Goal: Leave review/rating: Leave review/rating

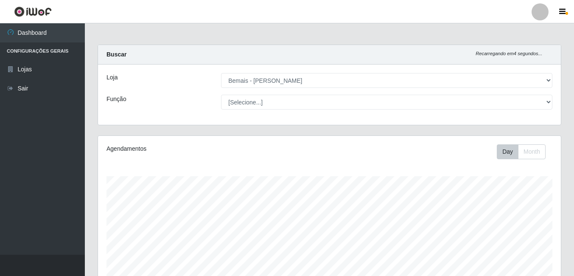
select select "230"
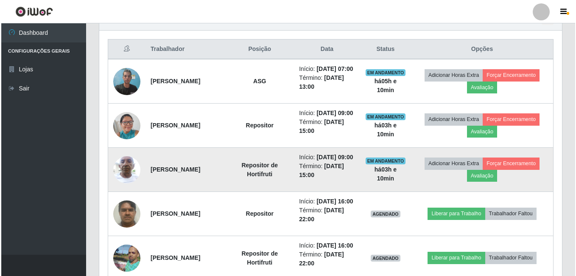
scroll to position [221, 0]
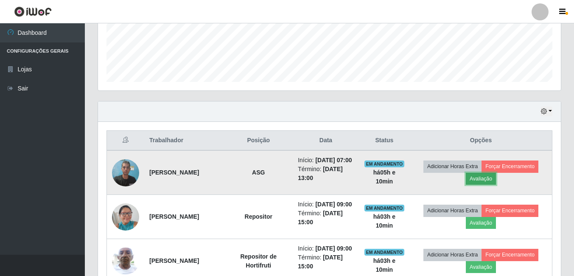
click at [496, 181] on button "Avaliação" at bounding box center [481, 179] width 30 height 12
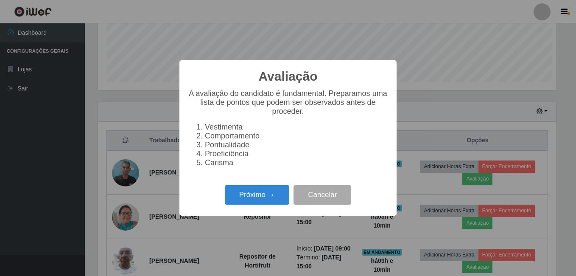
scroll to position [176, 458]
click at [248, 194] on button "Próximo →" at bounding box center [257, 195] width 64 height 20
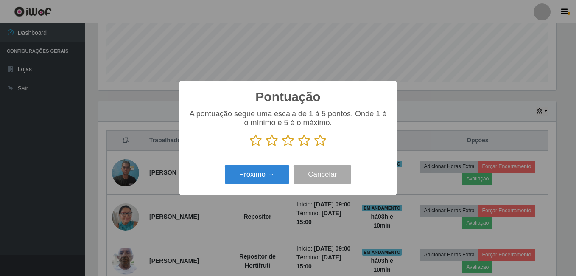
click at [319, 144] on icon at bounding box center [320, 140] width 12 height 13
click at [314, 147] on input "radio" at bounding box center [314, 147] width 0 height 0
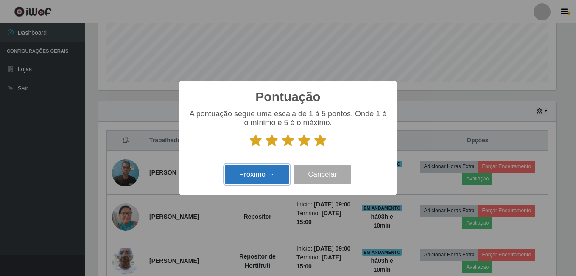
click at [256, 176] on button "Próximo →" at bounding box center [257, 175] width 64 height 20
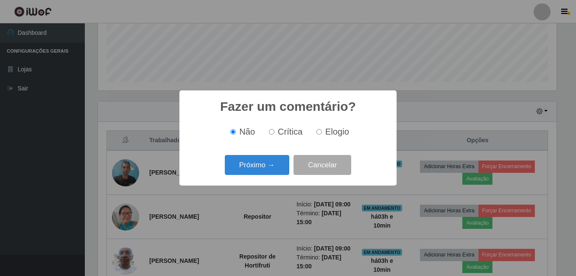
click at [257, 169] on button "Próximo →" at bounding box center [257, 165] width 64 height 20
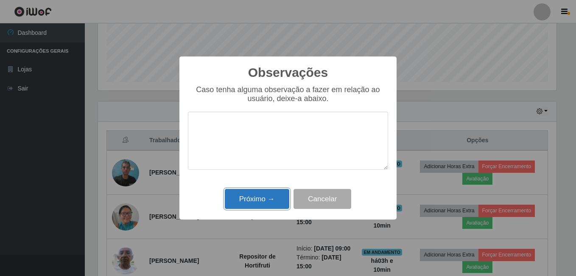
click at [262, 195] on button "Próximo →" at bounding box center [257, 199] width 64 height 20
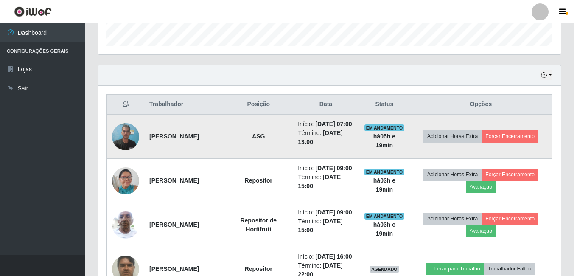
scroll to position [306, 0]
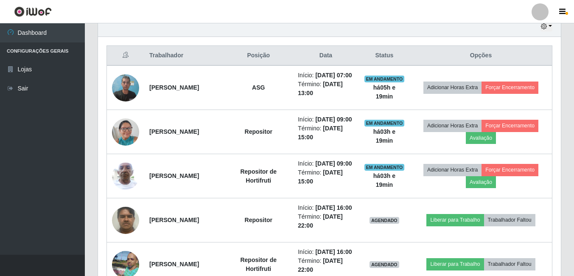
click at [105, 140] on div "Trabalhador Posição Data Status Opções [PERSON_NAME] ASG Início: [DATE] 07:00 T…" at bounding box center [329, 276] width 463 height 478
click at [95, 55] on div "Hoje 1 dia 3 dias 1 Semana Não encerrados Trabalhador Posição Data Status Opçõe…" at bounding box center [329, 271] width 476 height 510
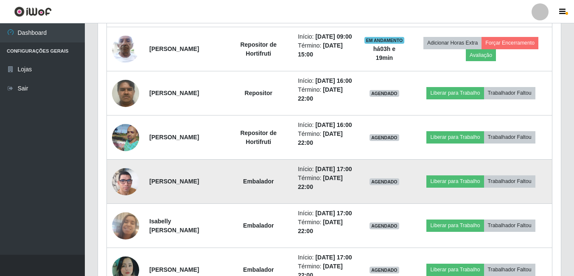
scroll to position [433, 0]
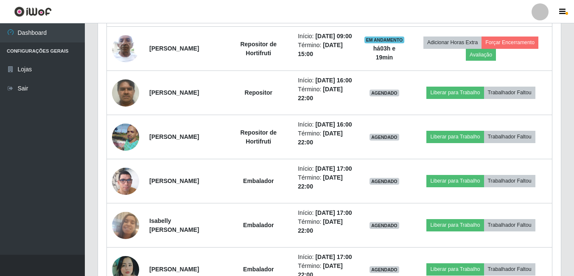
click at [218, 17] on header "Perfil Alterar Senha Sair" at bounding box center [287, 11] width 574 height 23
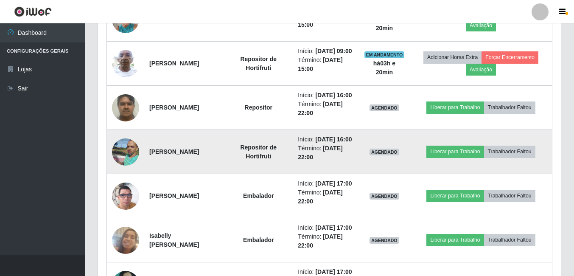
scroll to position [476, 0]
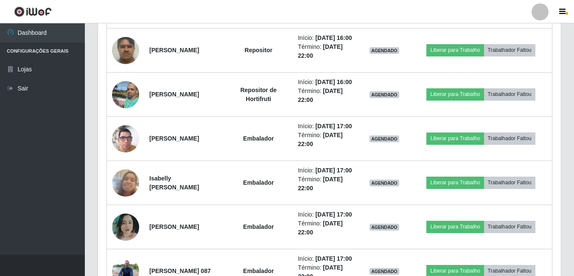
click at [98, 75] on div "Trabalhador Posição Data Status Opções [PERSON_NAME] ASG Início: [DATE] 07:00 T…" at bounding box center [329, 106] width 463 height 478
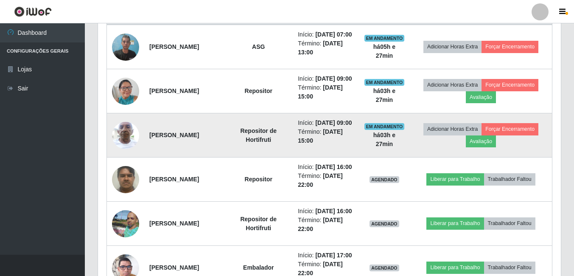
scroll to position [349, 0]
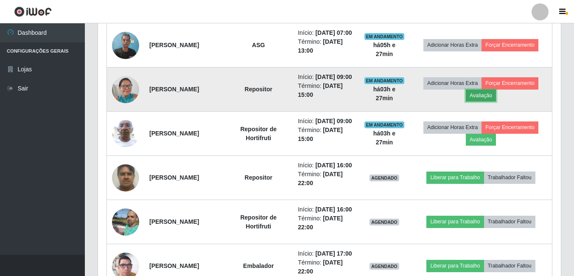
click at [496, 101] on button "Avaliação" at bounding box center [481, 95] width 30 height 12
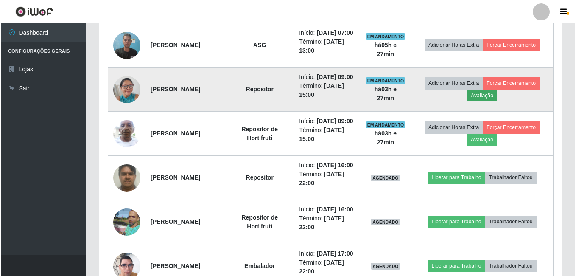
scroll to position [176, 458]
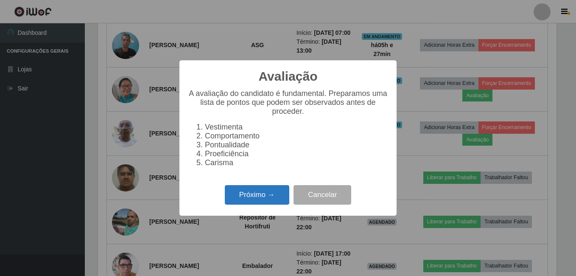
click at [261, 200] on button "Próximo →" at bounding box center [257, 195] width 64 height 20
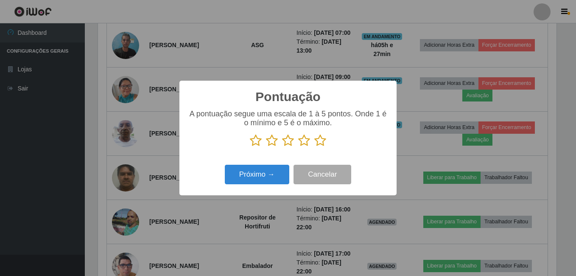
scroll to position [423884, 423602]
click at [320, 142] on icon at bounding box center [320, 140] width 12 height 13
click at [314, 147] on input "radio" at bounding box center [314, 147] width 0 height 0
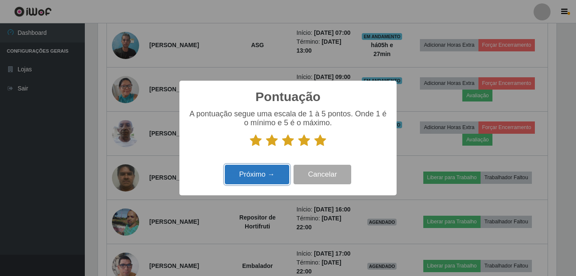
click at [257, 172] on button "Próximo →" at bounding box center [257, 175] width 64 height 20
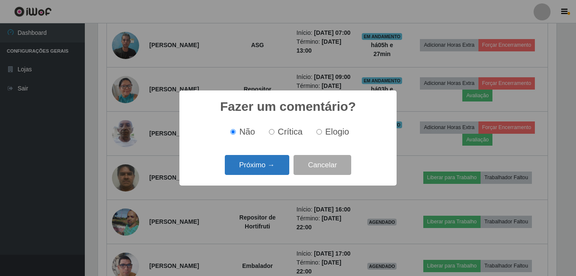
click at [242, 164] on button "Próximo →" at bounding box center [257, 165] width 64 height 20
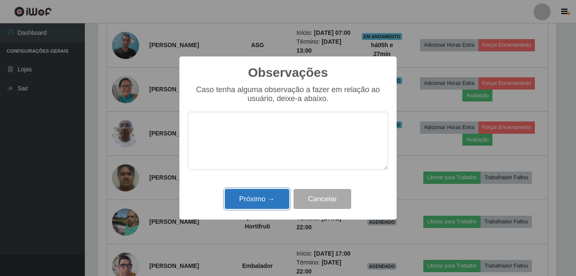
click at [254, 193] on button "Próximo →" at bounding box center [257, 199] width 64 height 20
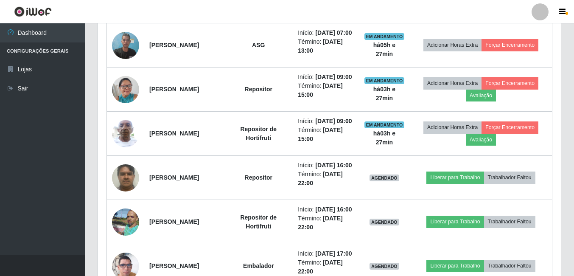
scroll to position [176, 463]
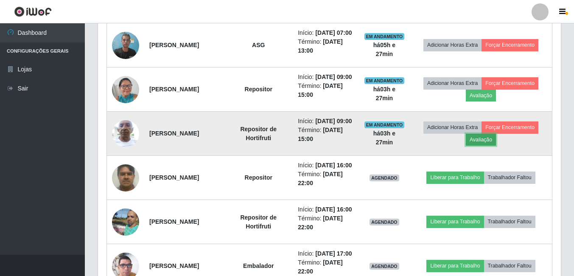
click at [496, 145] on button "Avaliação" at bounding box center [481, 140] width 30 height 12
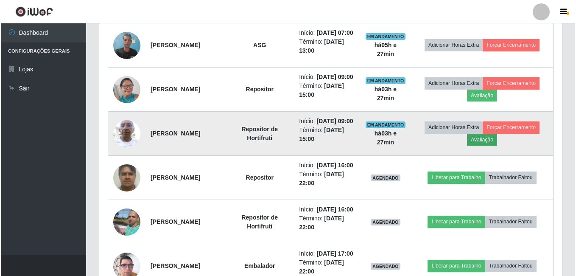
scroll to position [176, 458]
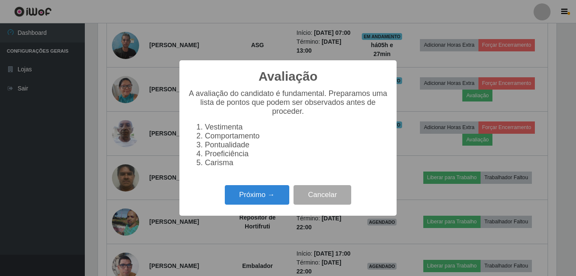
click at [275, 189] on div "Próximo → Cancelar" at bounding box center [288, 194] width 200 height 24
click at [275, 195] on button "Próximo →" at bounding box center [257, 195] width 64 height 20
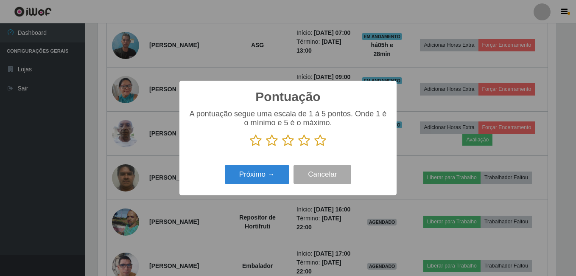
click at [325, 139] on icon at bounding box center [320, 140] width 12 height 13
click at [314, 147] on input "radio" at bounding box center [314, 147] width 0 height 0
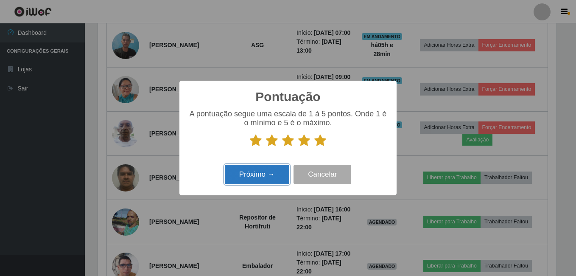
click at [273, 177] on button "Próximo →" at bounding box center [257, 175] width 64 height 20
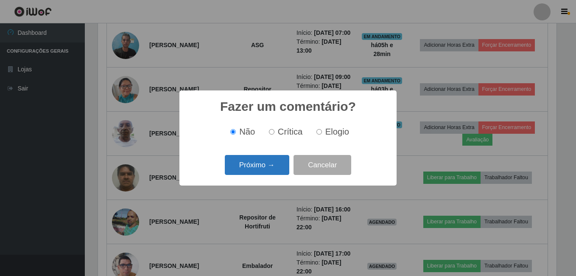
click at [266, 173] on button "Próximo →" at bounding box center [257, 165] width 64 height 20
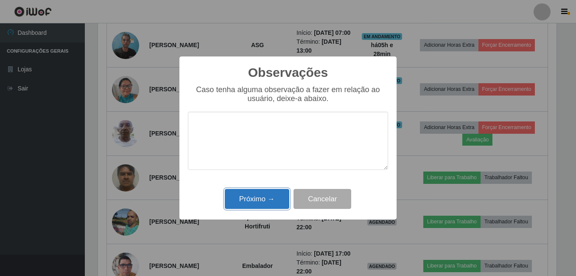
click at [271, 192] on button "Próximo →" at bounding box center [257, 199] width 64 height 20
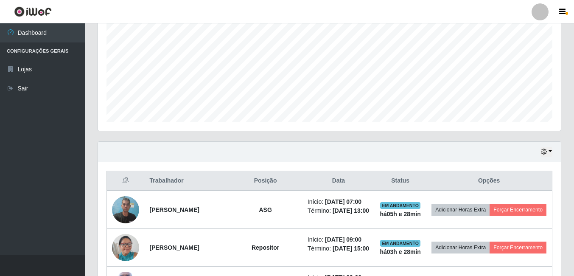
scroll to position [137, 0]
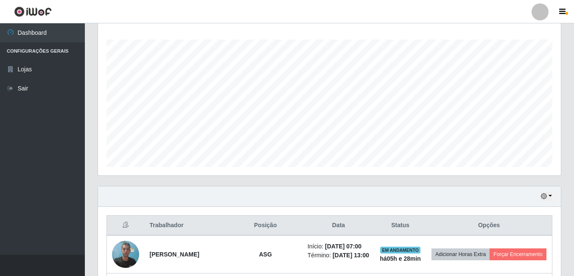
click at [296, 11] on header "Perfil Alterar Senha Sair" at bounding box center [287, 11] width 574 height 23
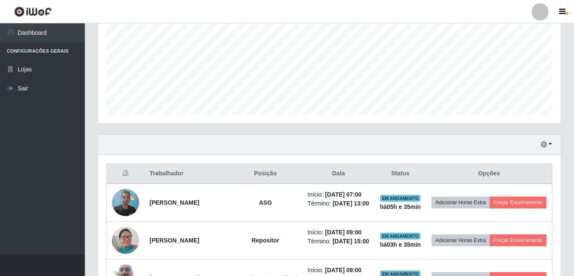
scroll to position [306, 0]
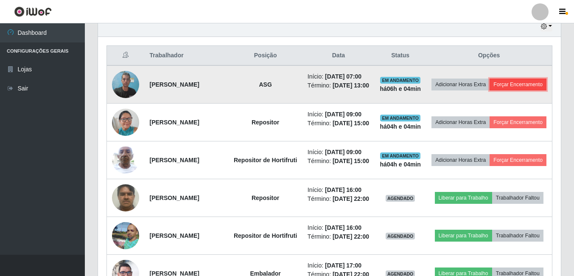
click at [489, 90] on button "Forçar Encerramento" at bounding box center [517, 84] width 57 height 12
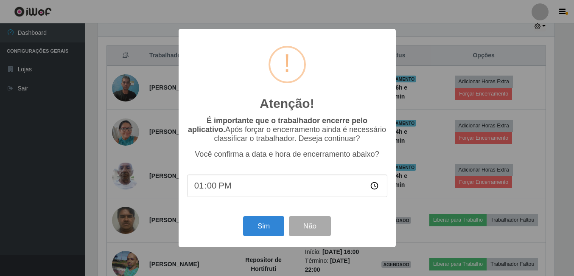
scroll to position [176, 458]
click at [266, 221] on button "Sim" at bounding box center [264, 226] width 41 height 20
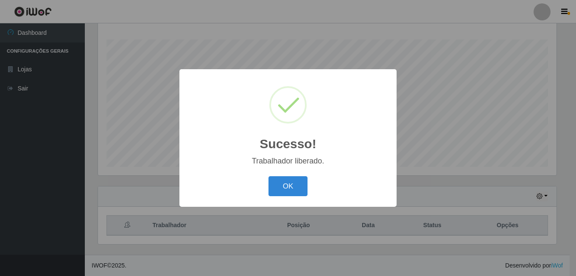
click at [268, 176] on button "OK" at bounding box center [287, 186] width 39 height 20
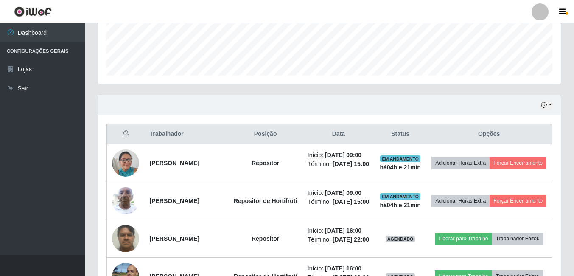
scroll to position [179, 0]
